Goal: Information Seeking & Learning: Find specific fact

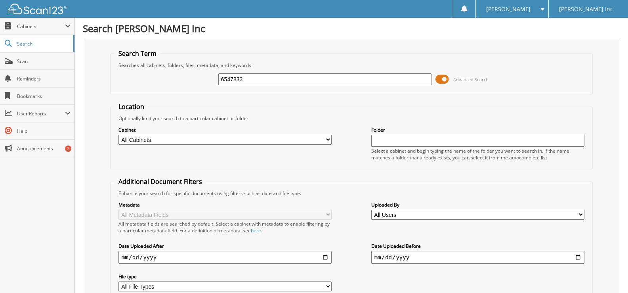
type input "6547833"
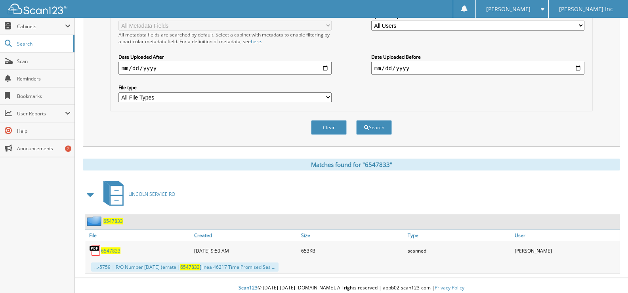
scroll to position [194, 0]
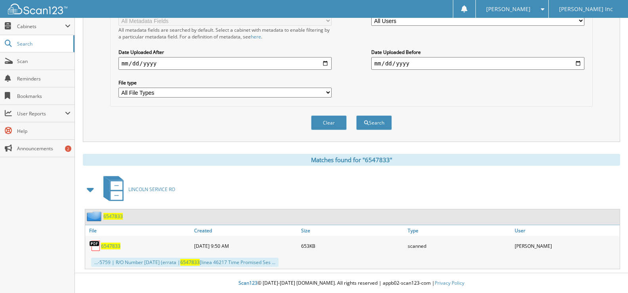
click at [115, 243] on span "6547833" at bounding box center [110, 246] width 19 height 7
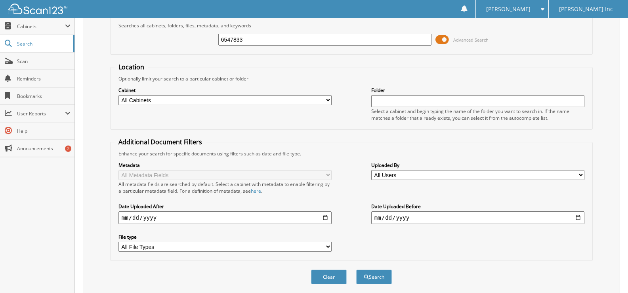
scroll to position [0, 0]
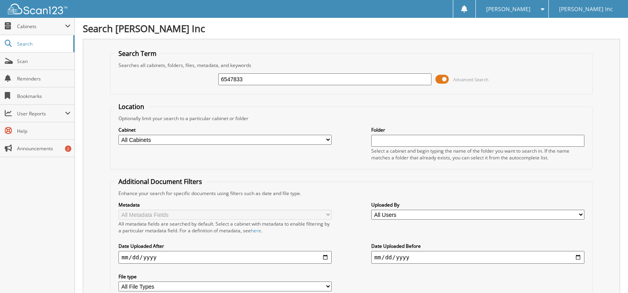
click at [251, 84] on input "6547833" at bounding box center [324, 79] width 213 height 12
type input "6547430"
click at [156, 103] on fieldset "Location Optionally limit your search to a particular cabinet or folder Cabinet…" at bounding box center [351, 135] width 483 height 67
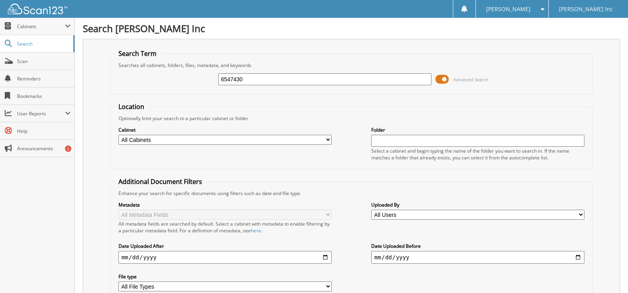
click at [266, 72] on div "6547430 Advanced Search" at bounding box center [352, 79] width 474 height 21
drag, startPoint x: 266, startPoint y: 72, endPoint x: 260, endPoint y: 77, distance: 7.3
click at [264, 72] on div "6547430 Advanced Search" at bounding box center [352, 79] width 474 height 21
click at [260, 77] on input "6547430" at bounding box center [324, 79] width 213 height 12
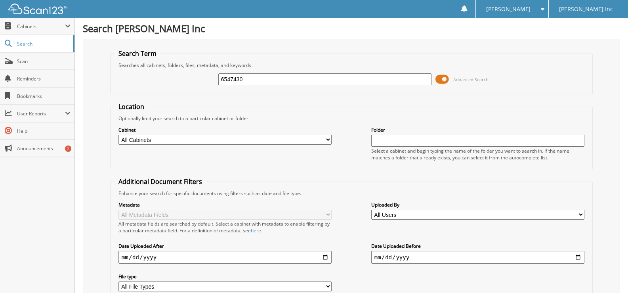
paste input "699"
type input "6547699"
